Goal: Navigation & Orientation: Find specific page/section

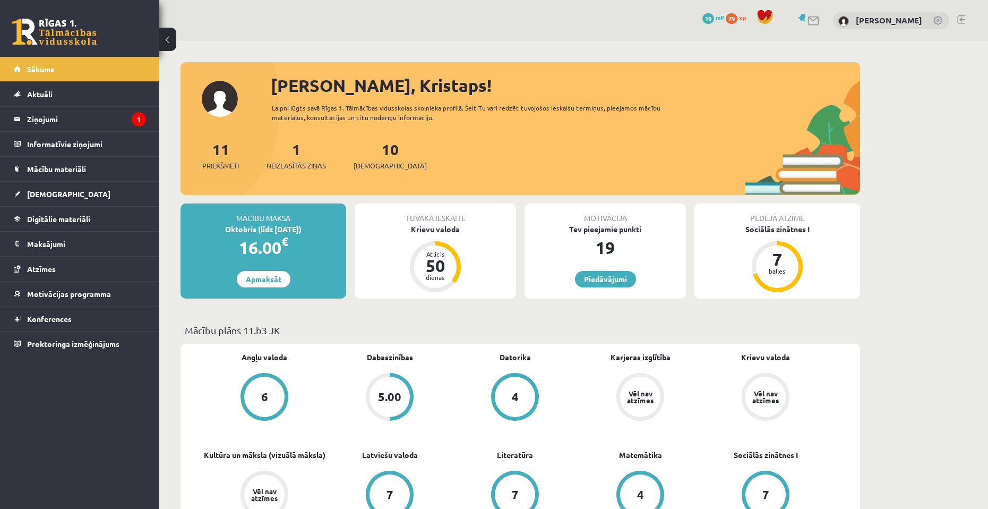
scroll to position [763, 0]
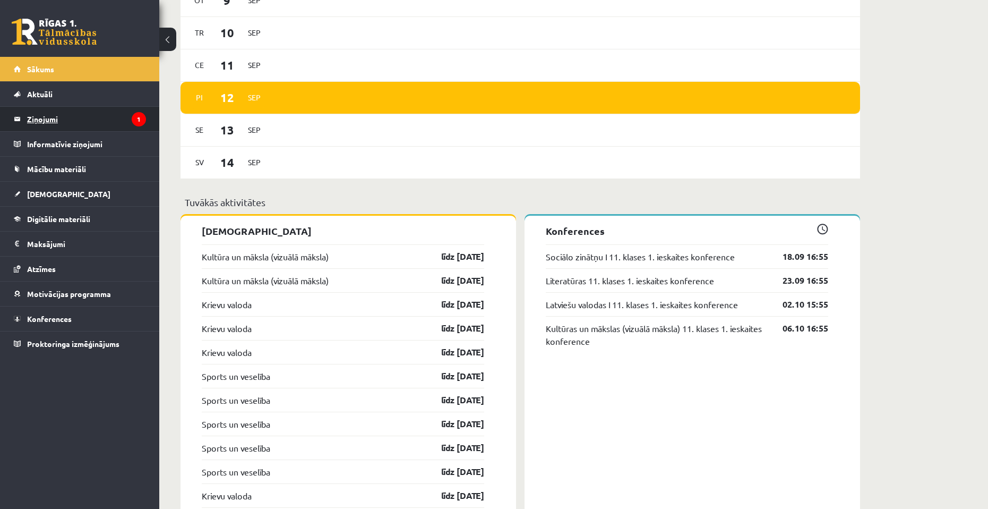
click at [100, 121] on legend "Ziņojumi 1" at bounding box center [86, 119] width 119 height 24
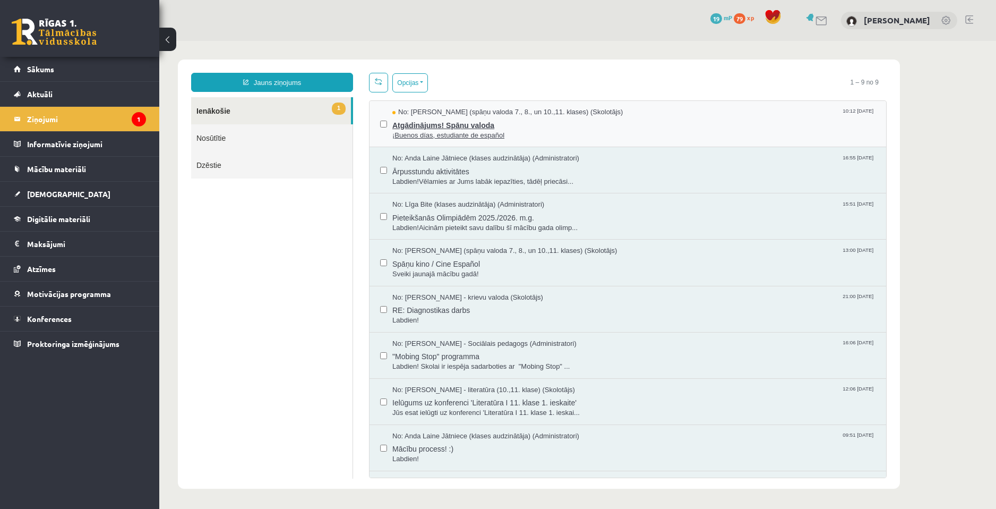
click at [516, 136] on span "¡Buenos días, estudiante de español" at bounding box center [633, 136] width 483 height 10
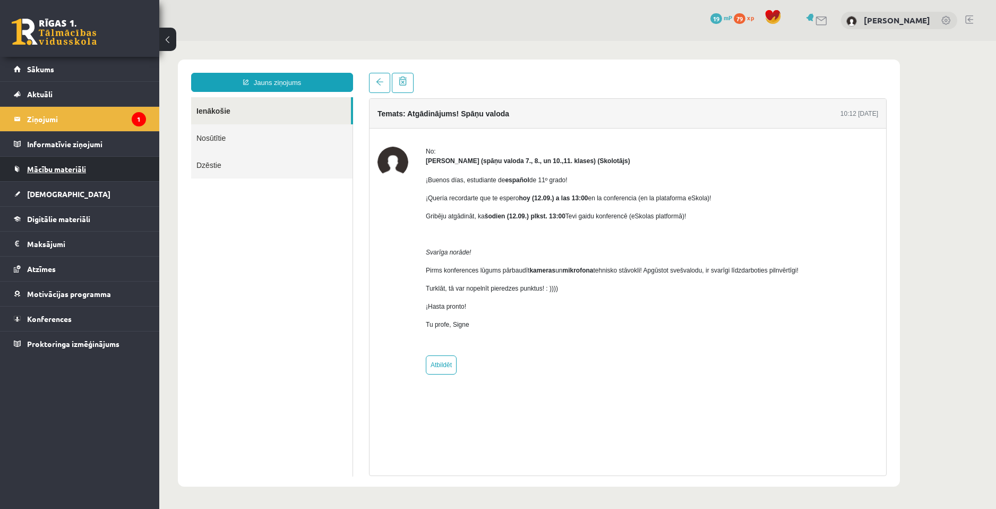
click at [67, 168] on span "Mācību materiāli" at bounding box center [56, 169] width 59 height 10
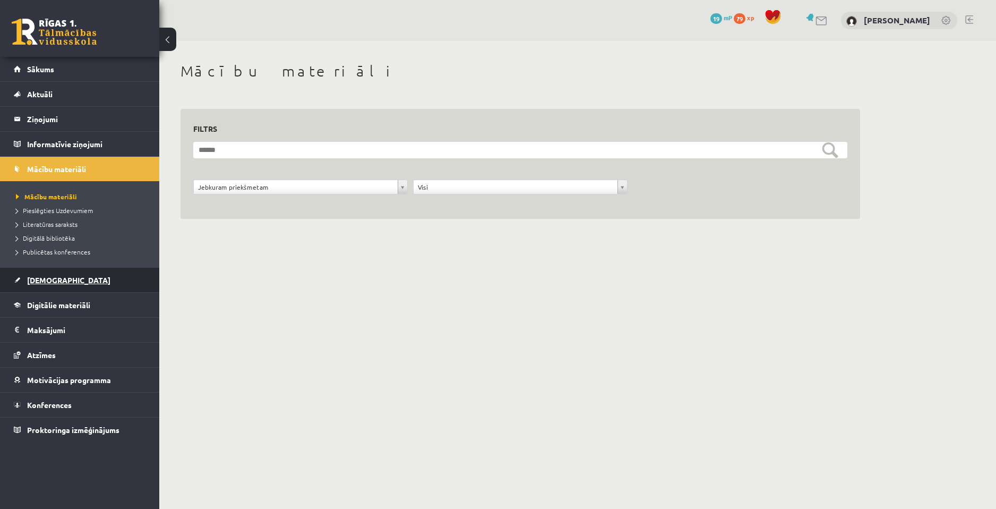
click at [54, 281] on span "[DEMOGRAPHIC_DATA]" at bounding box center [68, 280] width 83 height 10
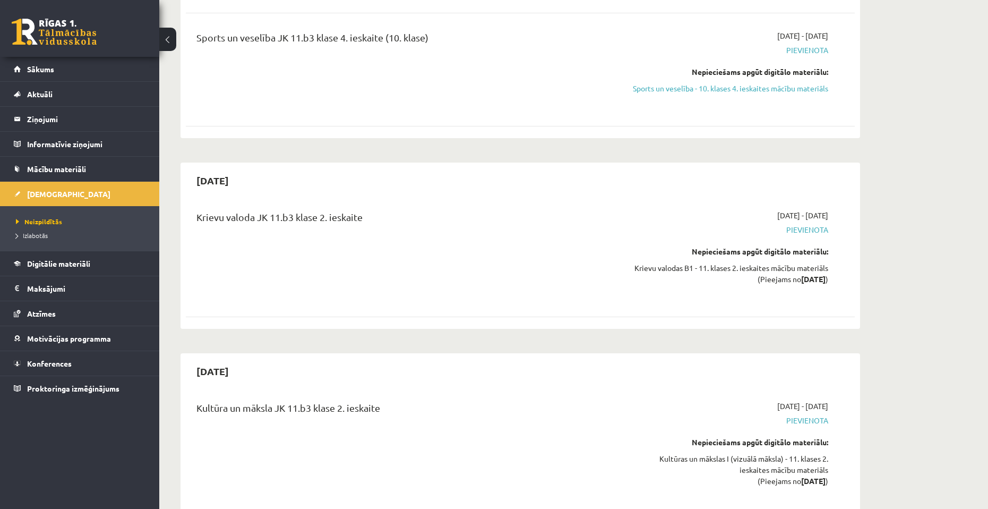
scroll to position [1752, 0]
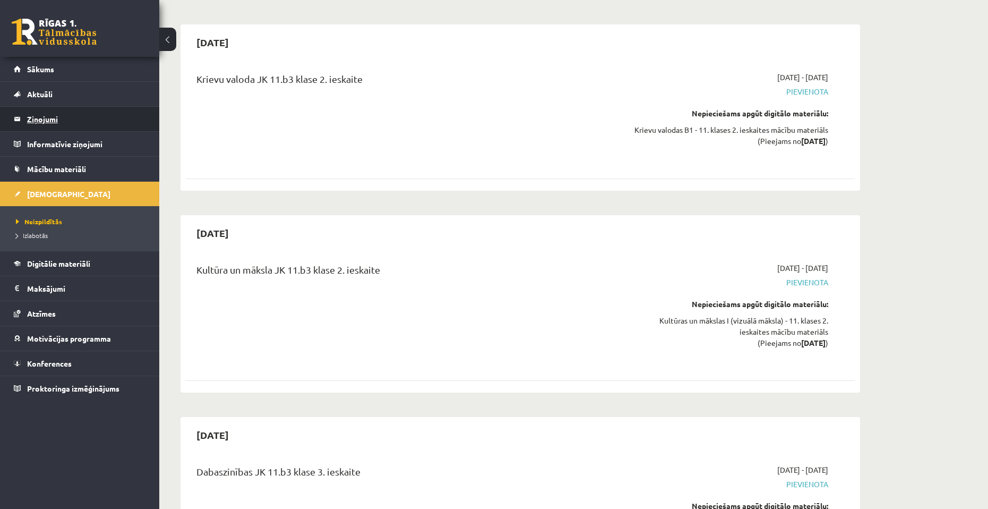
click at [44, 122] on legend "Ziņojumi 1" at bounding box center [86, 119] width 119 height 24
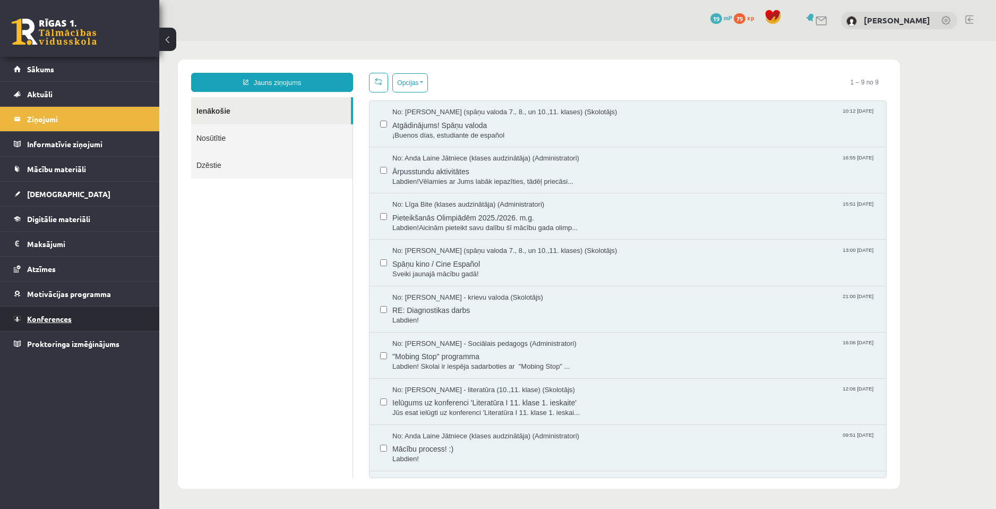
click at [54, 318] on span "Konferences" at bounding box center [49, 319] width 45 height 10
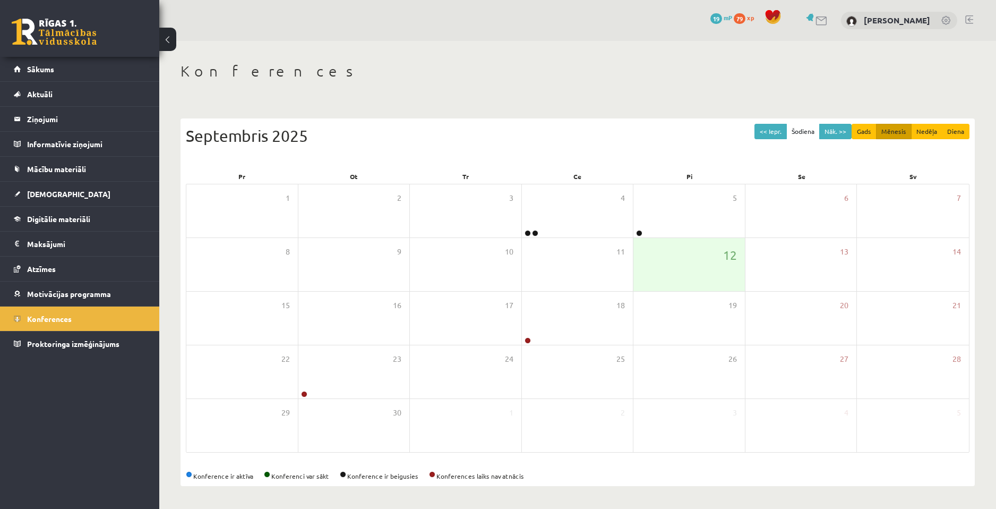
click at [726, 68] on h1 "Konferences" at bounding box center [578, 71] width 794 height 18
